Goal: Transaction & Acquisition: Purchase product/service

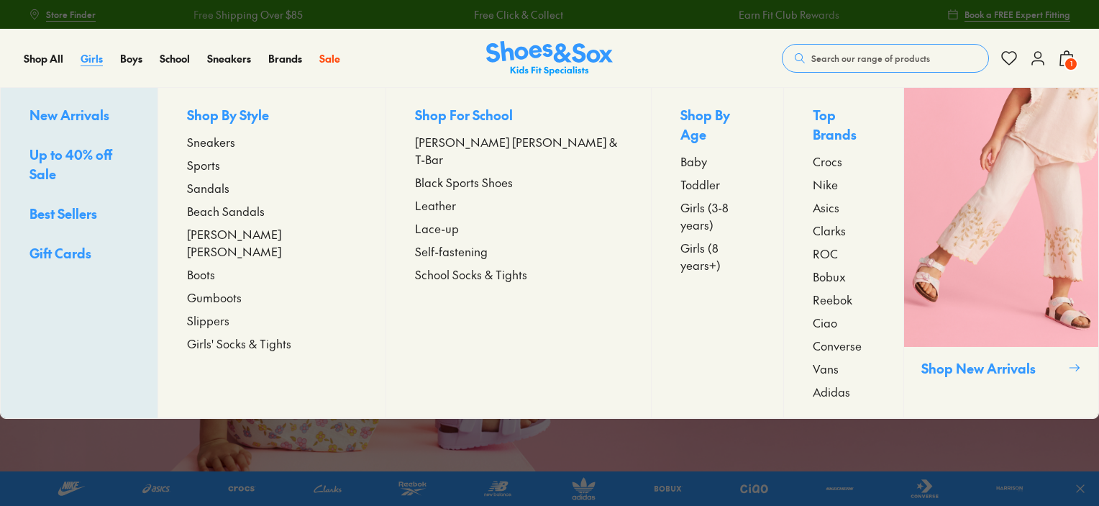
click at [91, 59] on span "Girls" at bounding box center [92, 58] width 22 height 14
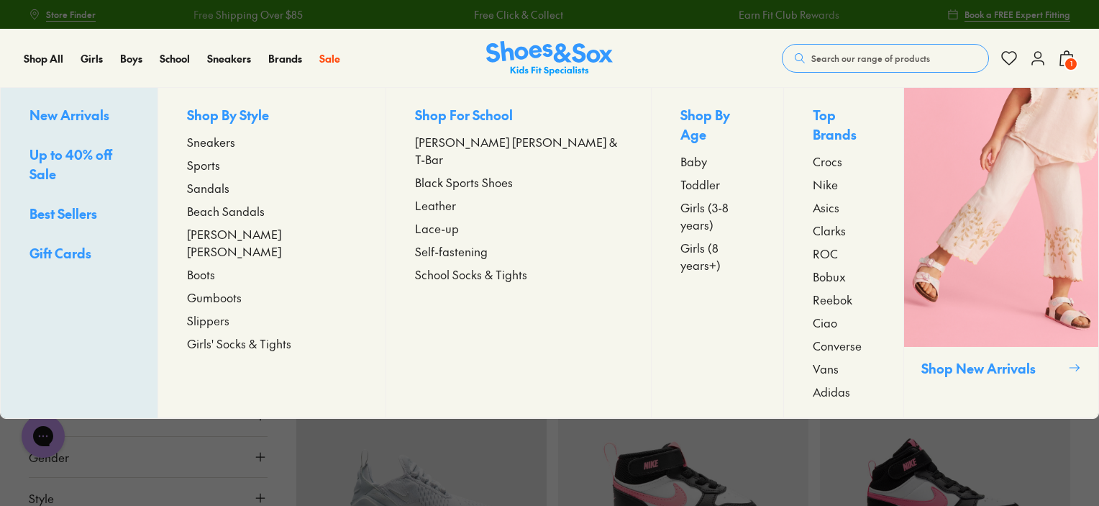
click at [235, 142] on span "Sneakers" at bounding box center [211, 141] width 48 height 17
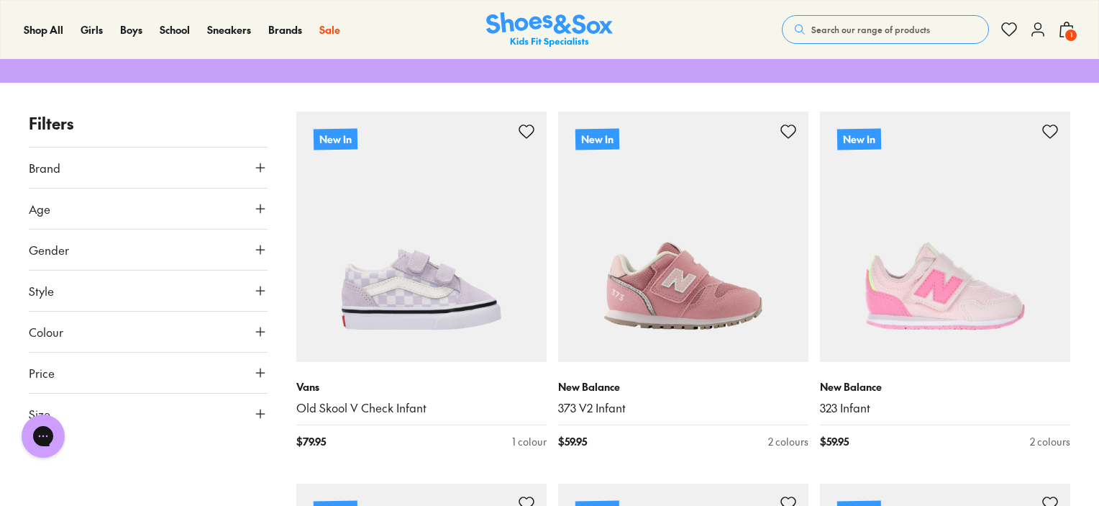
click at [256, 160] on icon at bounding box center [260, 167] width 14 height 14
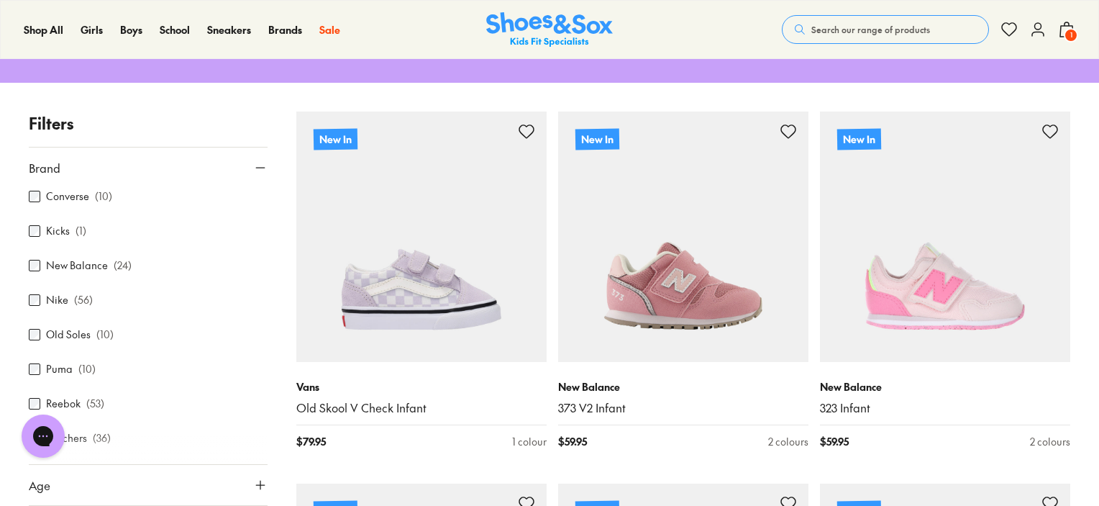
scroll to position [247, 0]
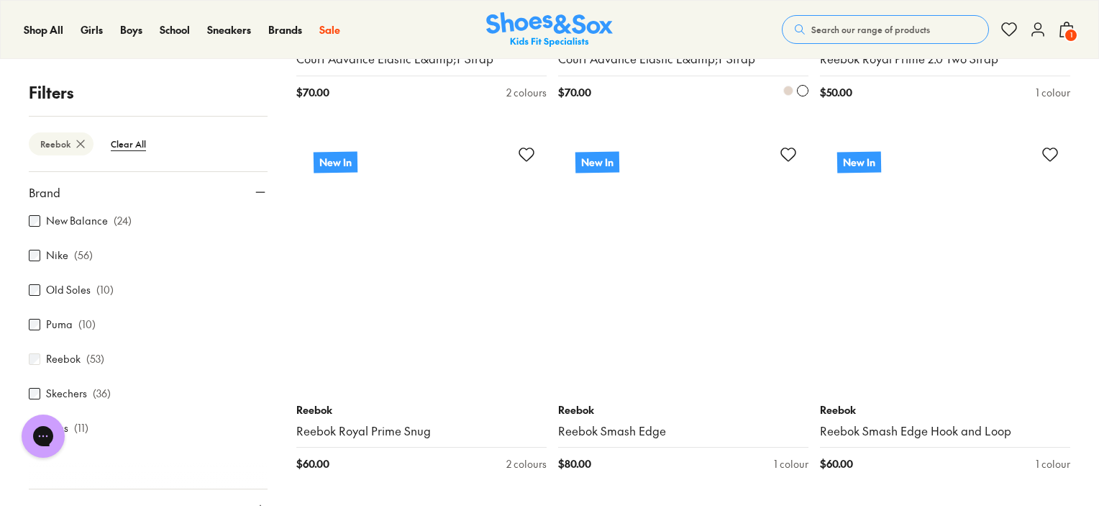
scroll to position [931, 0]
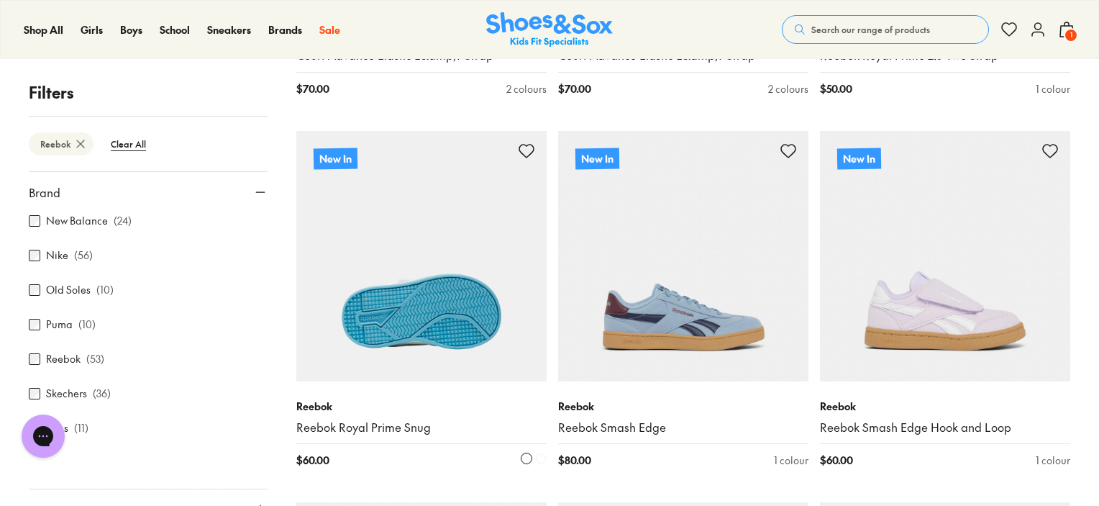
click at [426, 316] on img at bounding box center [421, 256] width 250 height 250
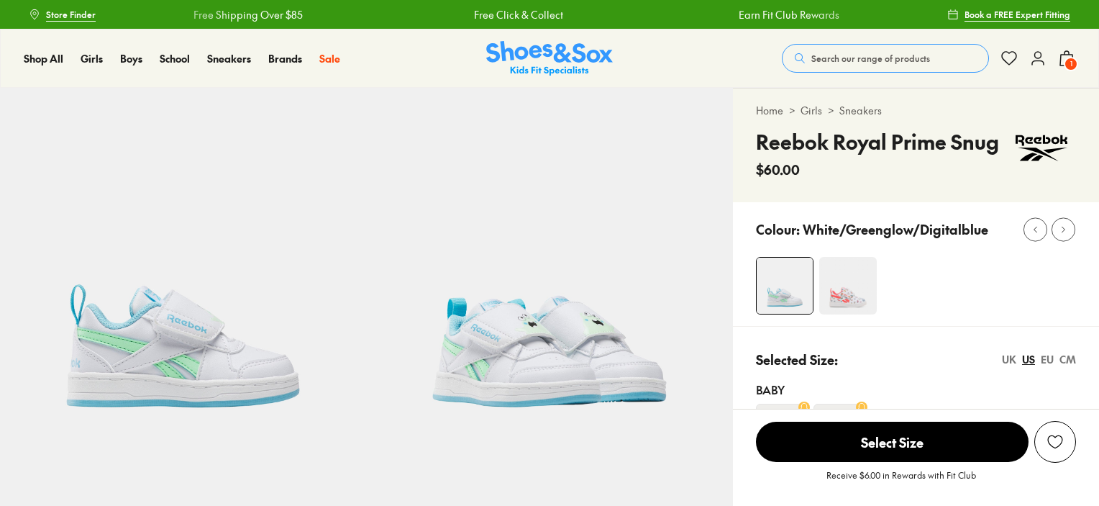
select select "*"
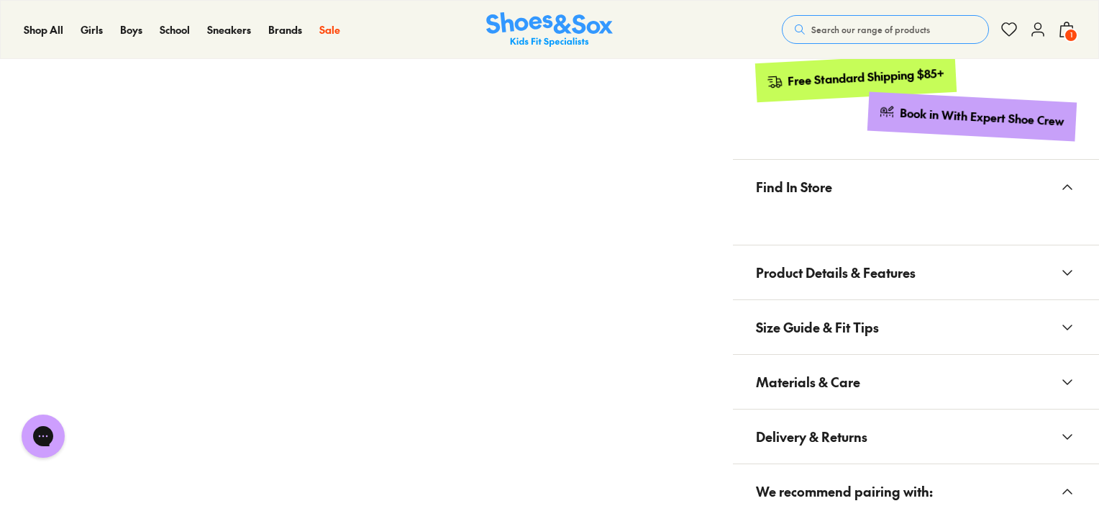
scroll to position [782, 0]
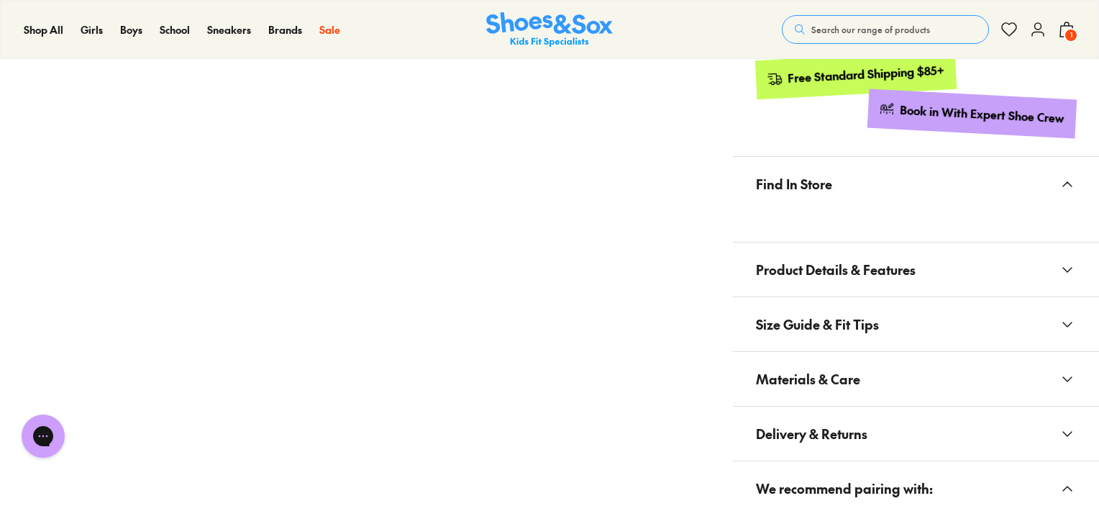
click at [1064, 265] on icon at bounding box center [1067, 269] width 17 height 17
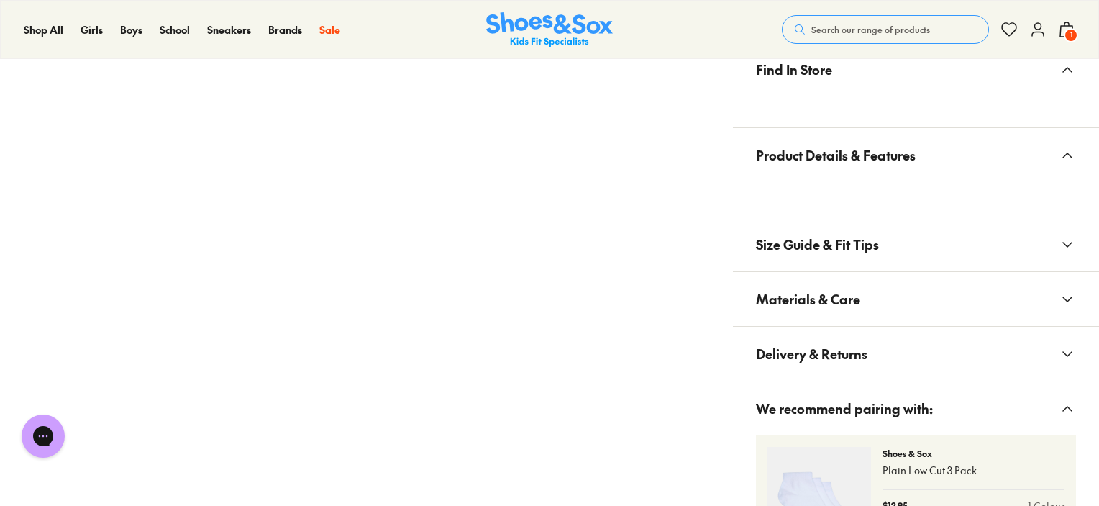
scroll to position [900, 0]
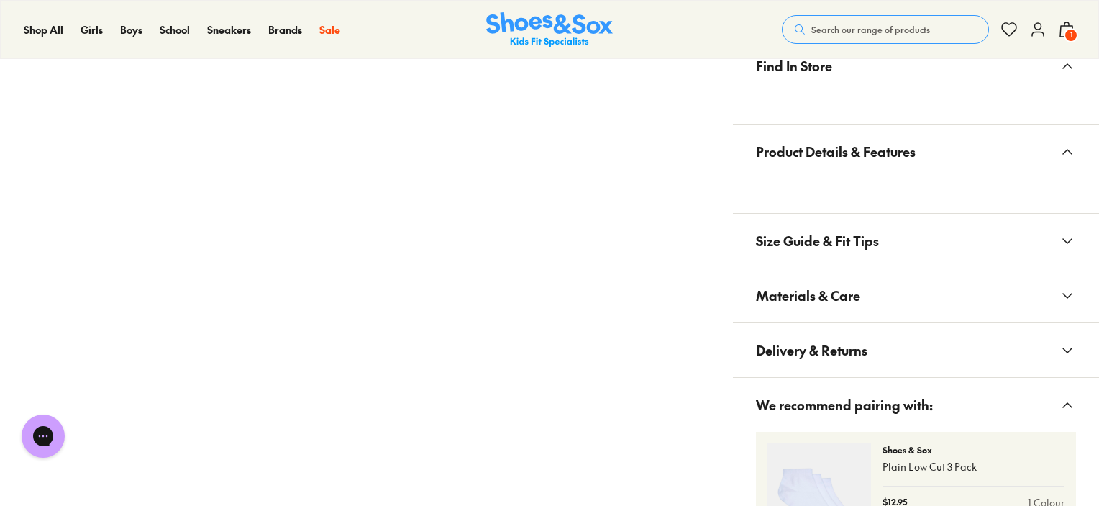
click at [1064, 235] on icon at bounding box center [1067, 240] width 17 height 17
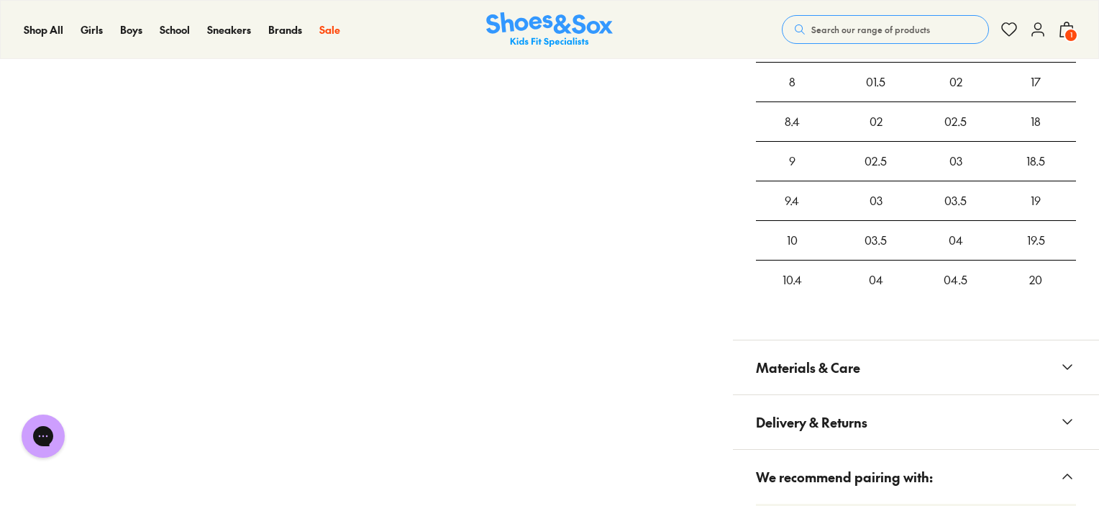
scroll to position [1334, 0]
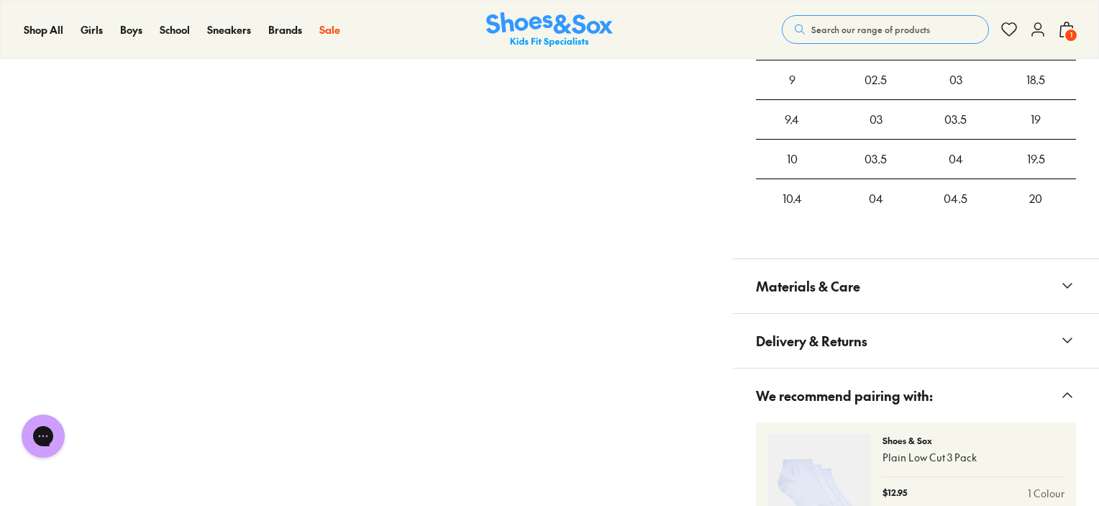
click at [1060, 284] on icon at bounding box center [1067, 285] width 17 height 17
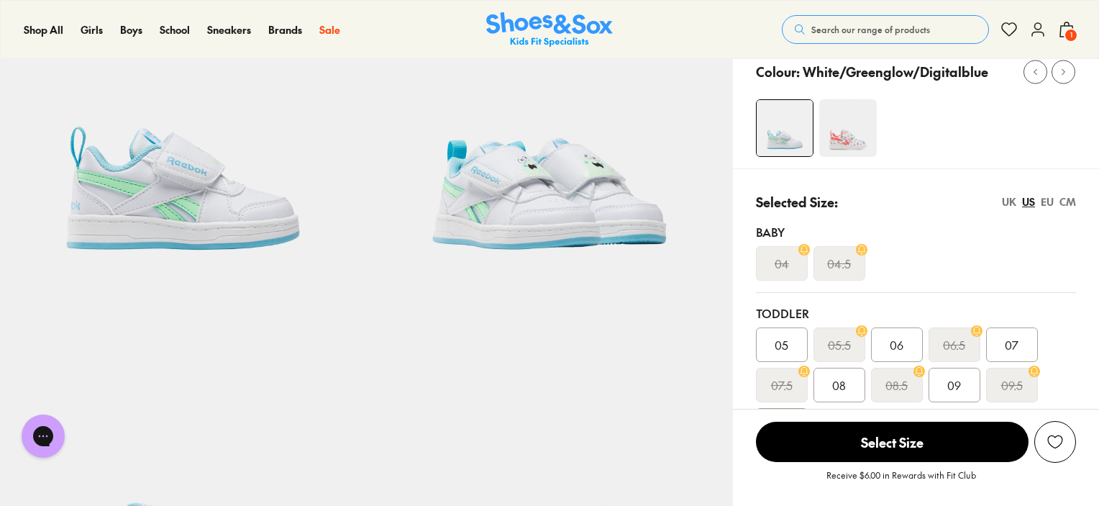
scroll to position [119, 0]
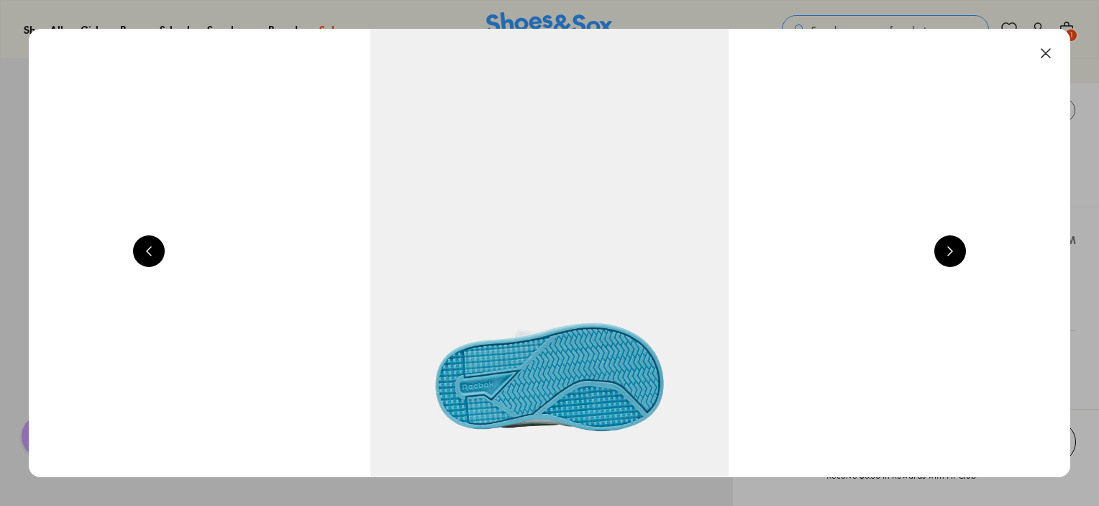
scroll to position [0, 4188]
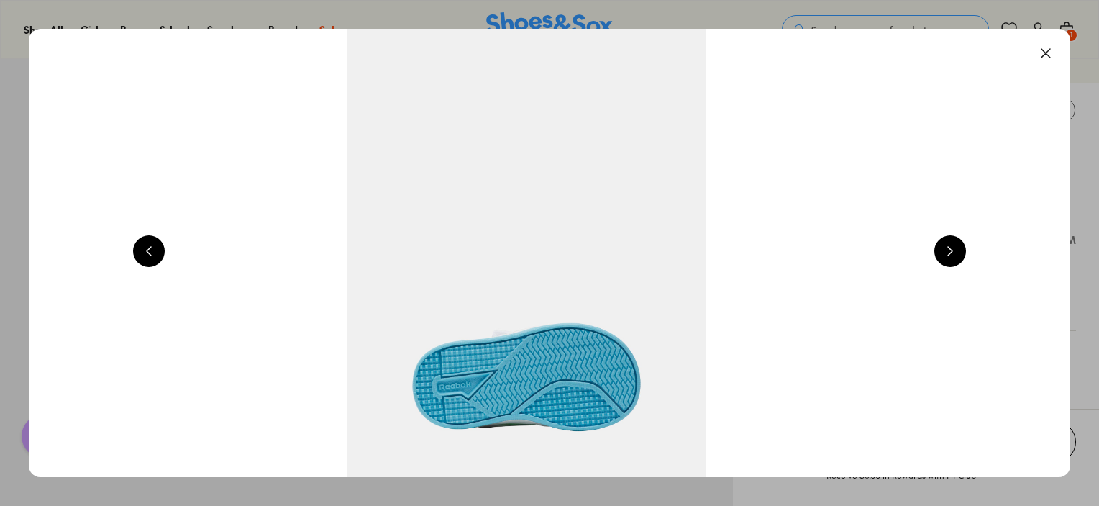
click at [1043, 55] on button at bounding box center [1046, 53] width 32 height 32
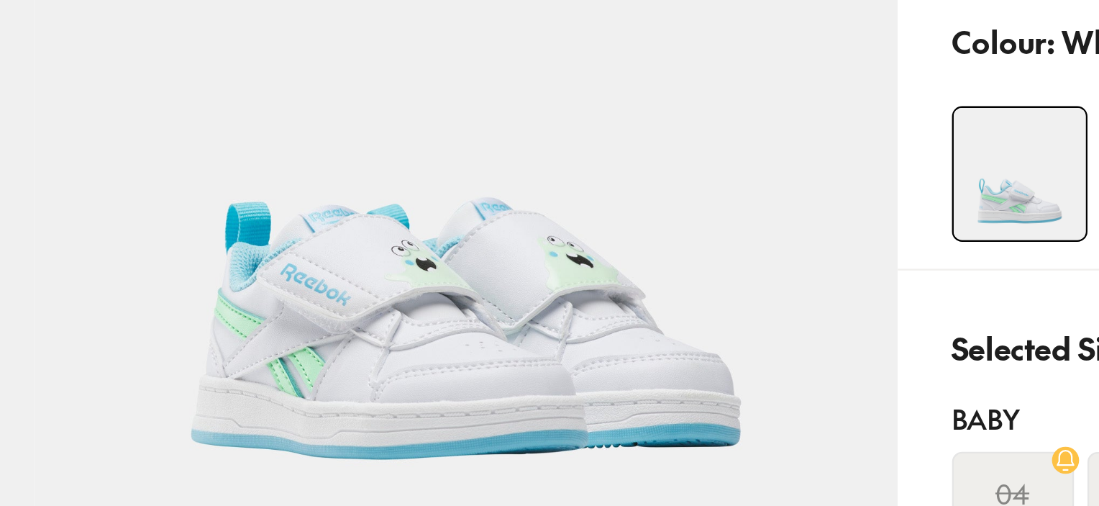
scroll to position [118, 0]
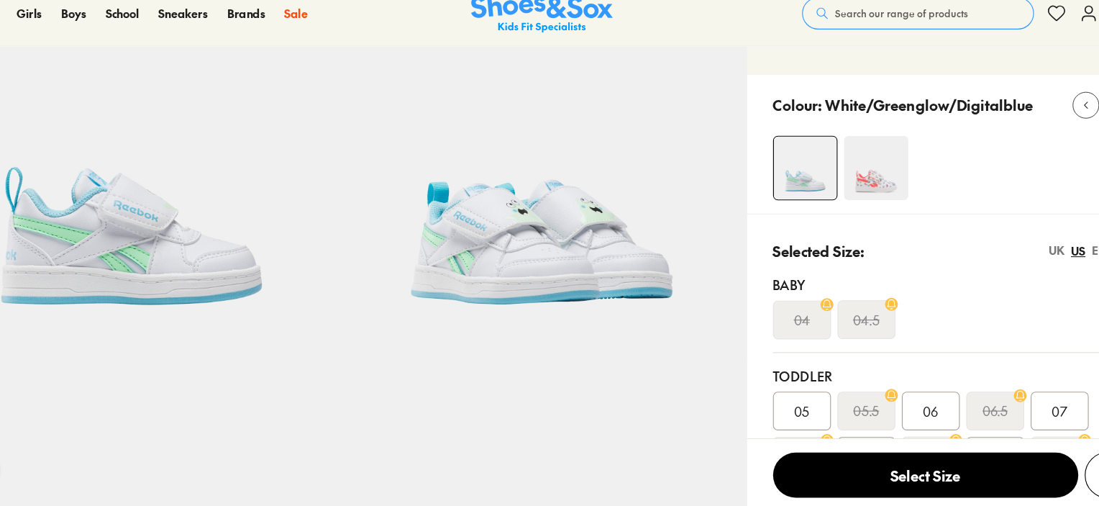
click at [846, 178] on img at bounding box center [848, 168] width 58 height 58
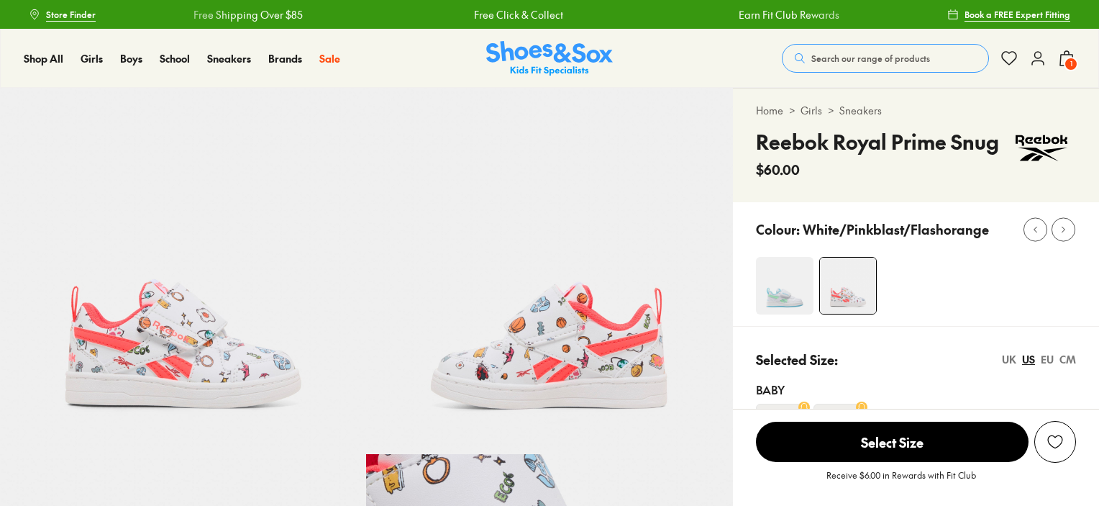
select select "*"
click at [791, 289] on img at bounding box center [785, 286] width 58 height 58
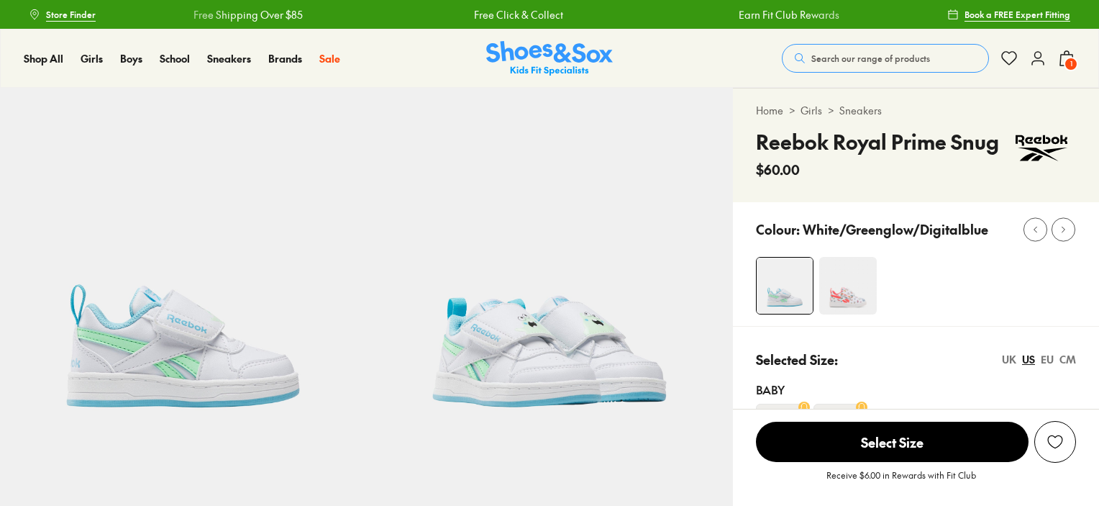
select select "*"
